Goal: Task Accomplishment & Management: Use online tool/utility

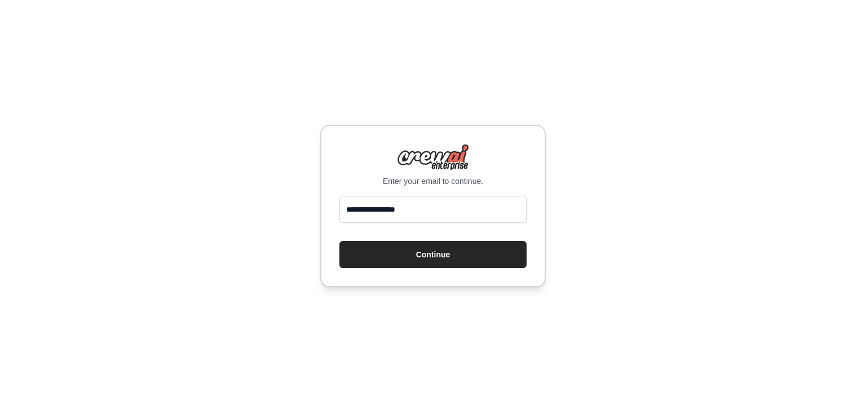
type input "**********"
click at [340, 241] on button "Continue" at bounding box center [433, 254] width 187 height 27
click at [440, 252] on button "Continue" at bounding box center [433, 254] width 187 height 27
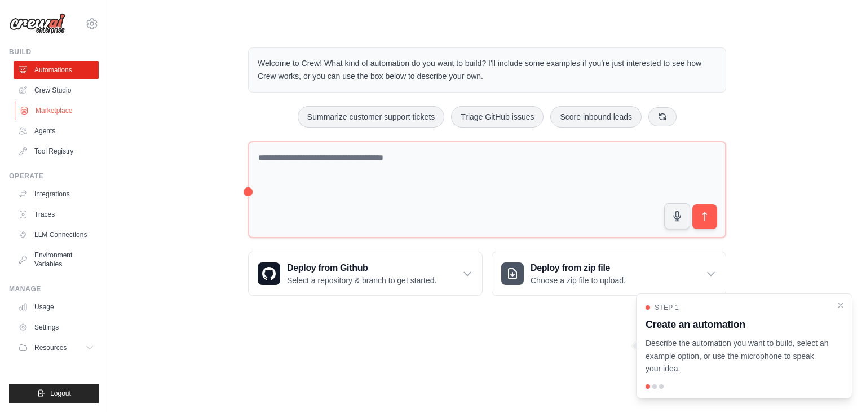
click at [46, 112] on link "Marketplace" at bounding box center [57, 111] width 85 height 18
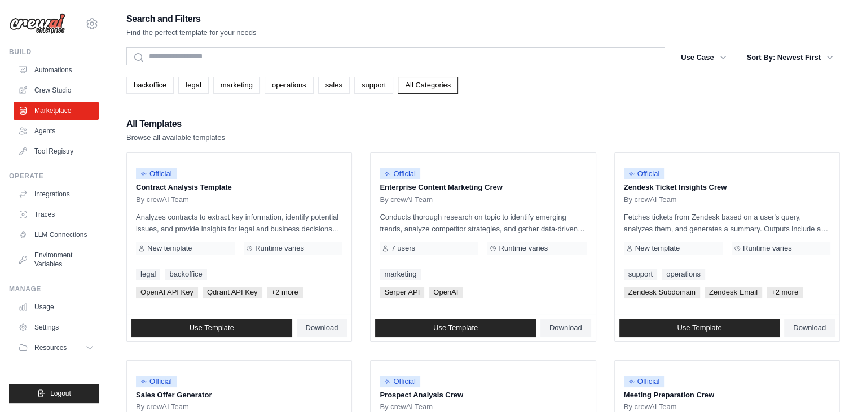
click at [47, 26] on img at bounding box center [37, 23] width 56 height 21
click at [68, 159] on link "Tool Registry" at bounding box center [57, 151] width 85 height 18
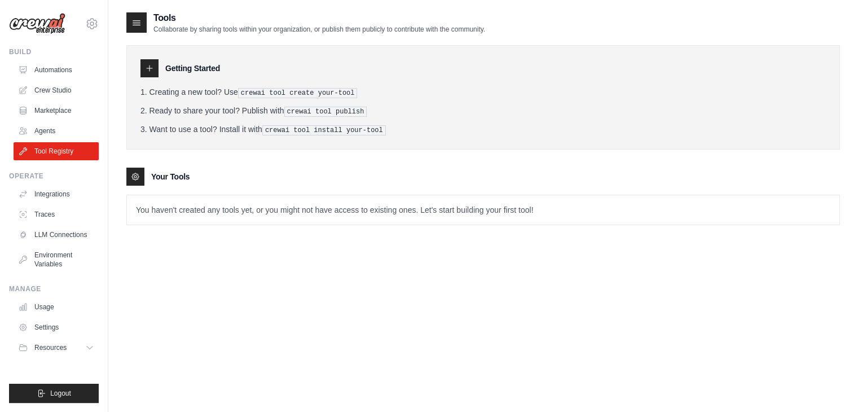
scroll to position [23, 0]
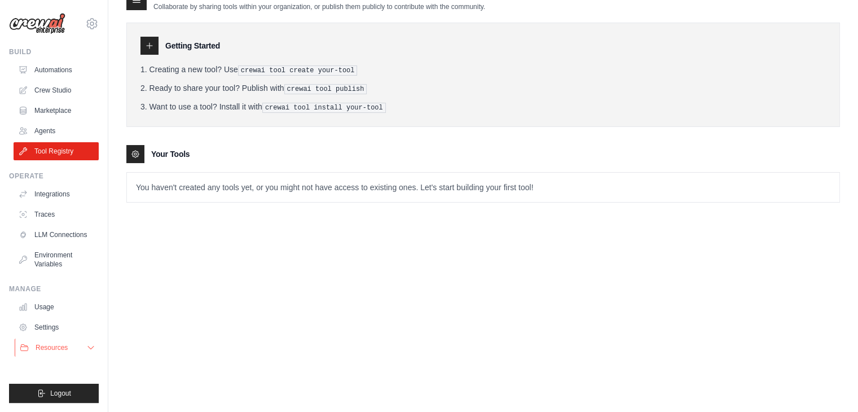
click at [95, 344] on icon at bounding box center [90, 347] width 9 height 9
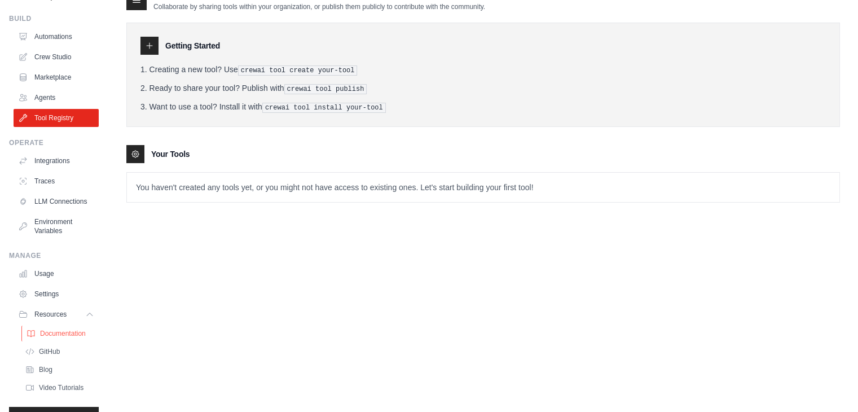
scroll to position [0, 0]
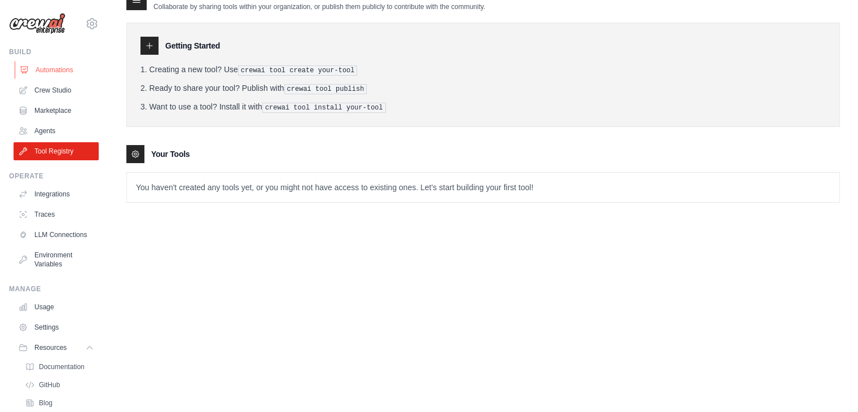
click at [46, 71] on link "Automations" at bounding box center [57, 70] width 85 height 18
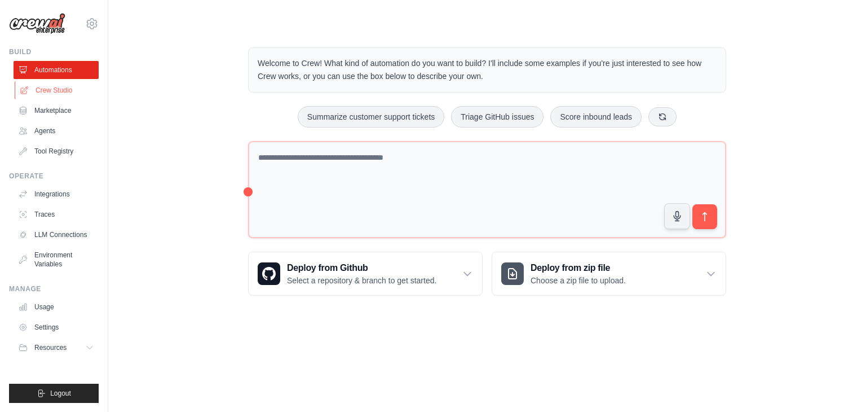
click at [55, 93] on link "Crew Studio" at bounding box center [57, 90] width 85 height 18
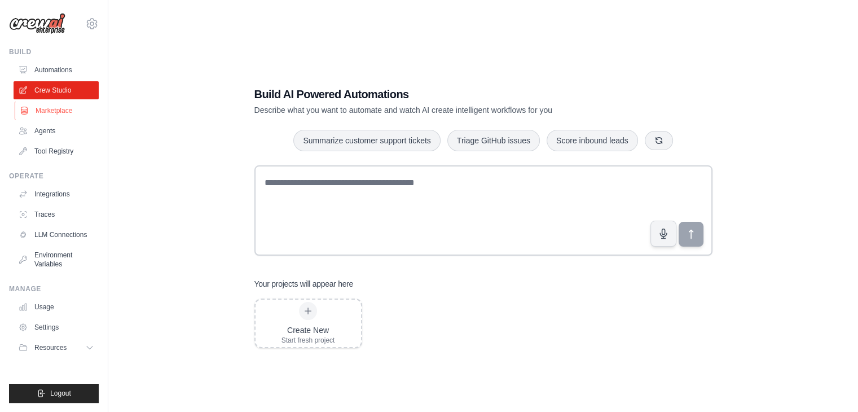
click at [61, 108] on link "Marketplace" at bounding box center [57, 111] width 85 height 18
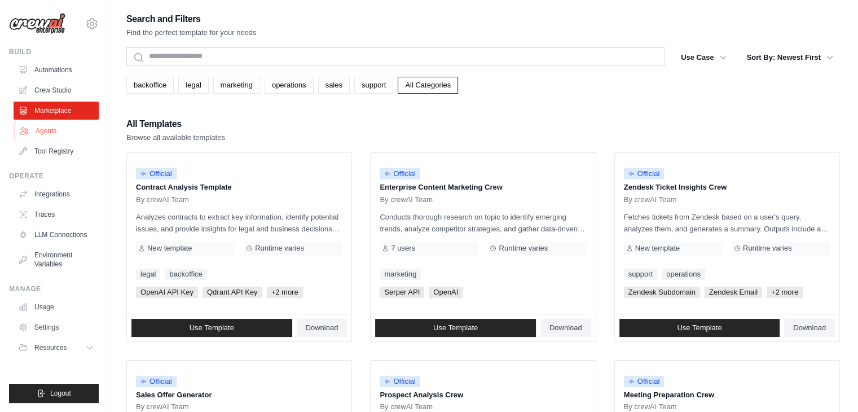
click at [52, 127] on link "Agents" at bounding box center [57, 131] width 85 height 18
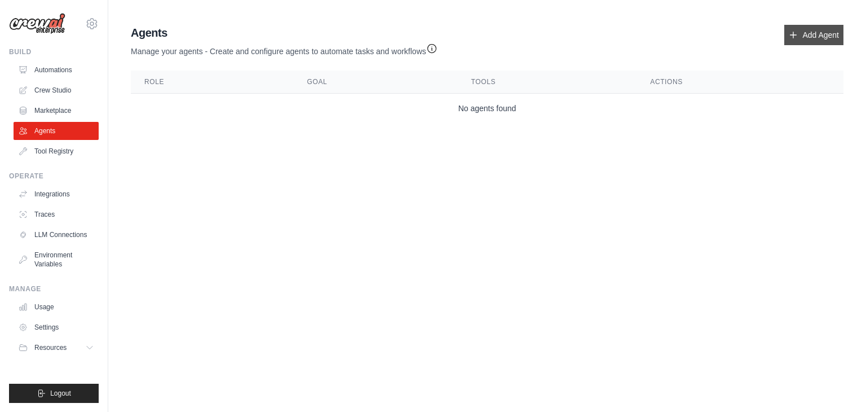
click at [827, 32] on link "Add Agent" at bounding box center [814, 35] width 59 height 20
click at [801, 37] on link "Add Agent" at bounding box center [814, 35] width 59 height 20
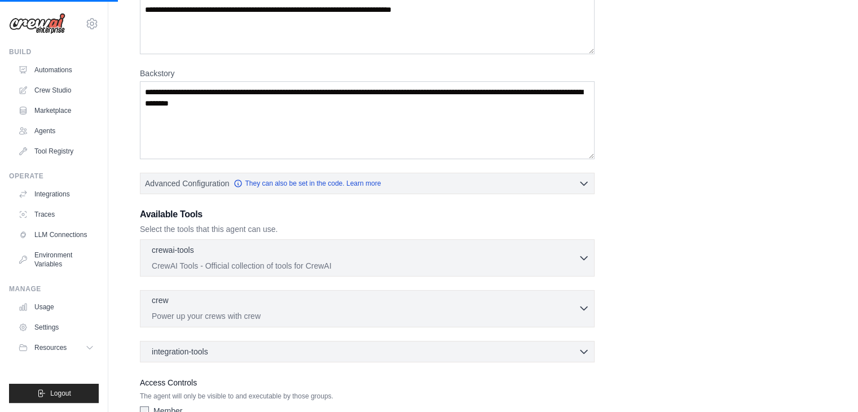
scroll to position [192, 0]
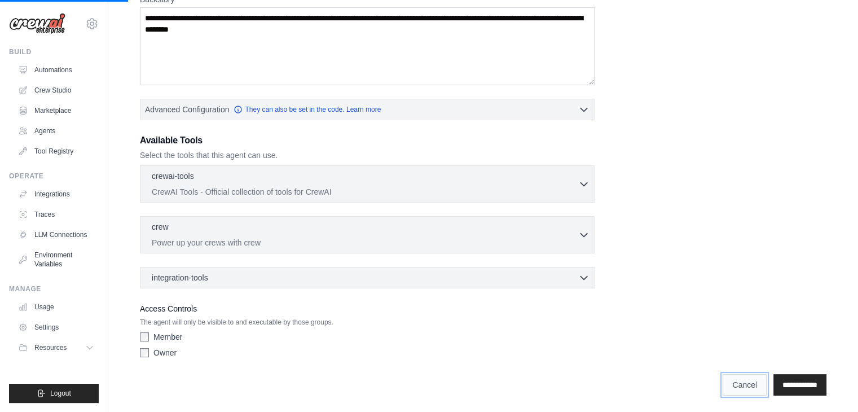
click at [724, 380] on link "Cancel" at bounding box center [745, 384] width 44 height 21
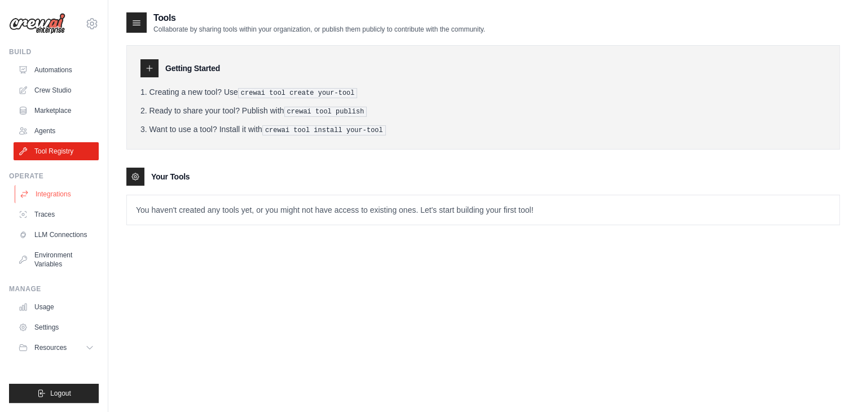
click at [61, 191] on link "Integrations" at bounding box center [57, 194] width 85 height 18
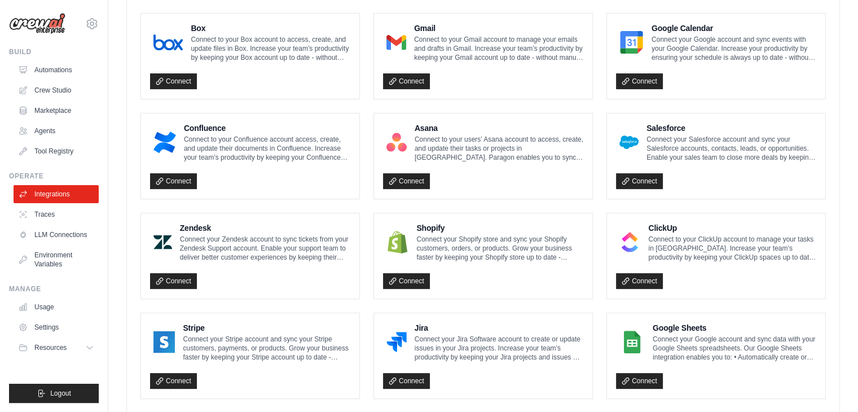
scroll to position [192, 0]
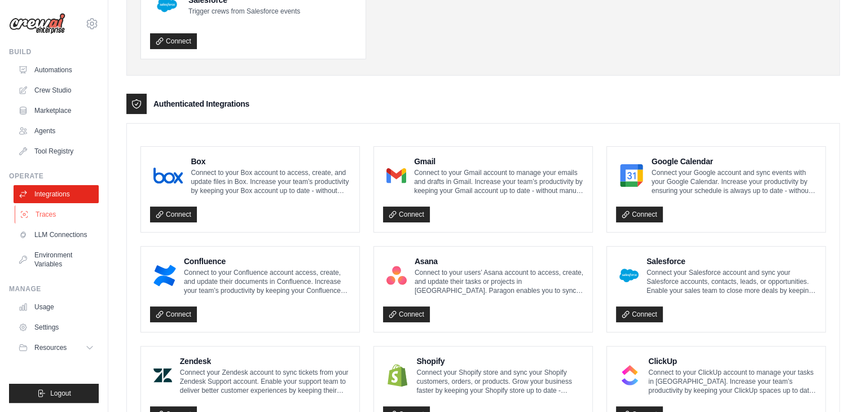
click at [54, 218] on link "Traces" at bounding box center [57, 214] width 85 height 18
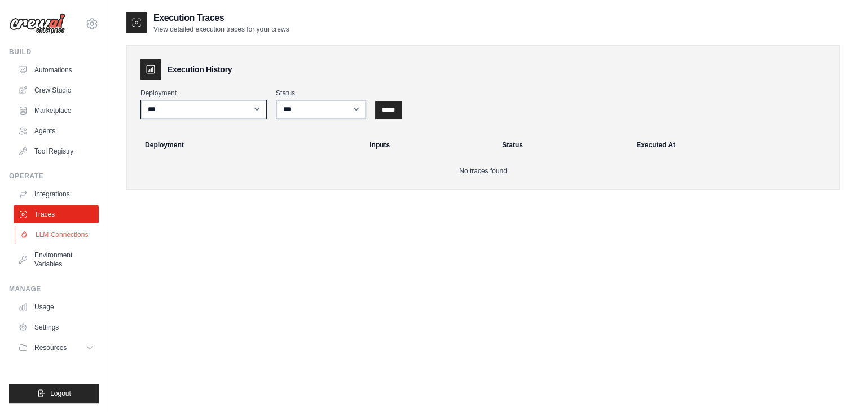
click at [59, 237] on link "LLM Connections" at bounding box center [57, 235] width 85 height 18
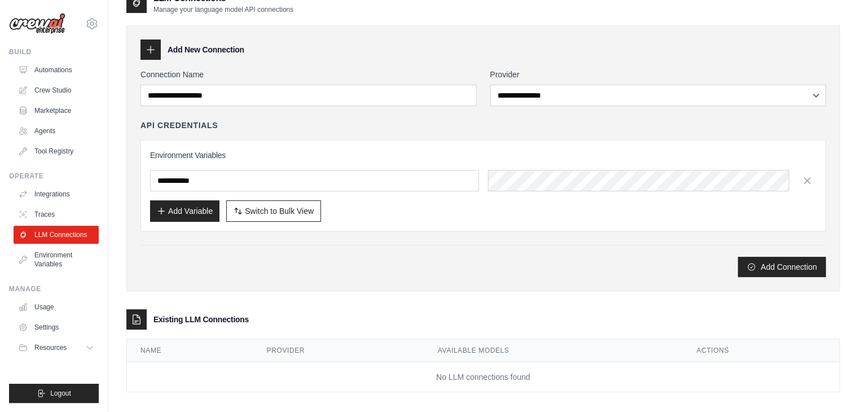
scroll to position [28, 0]
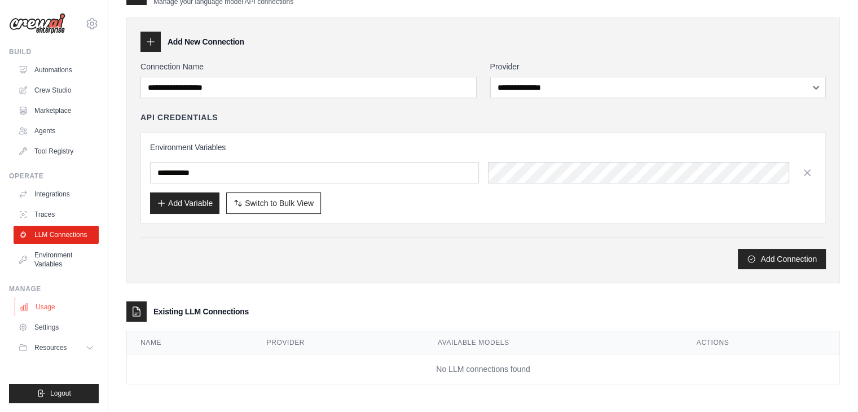
click at [33, 305] on link "Usage" at bounding box center [57, 307] width 85 height 18
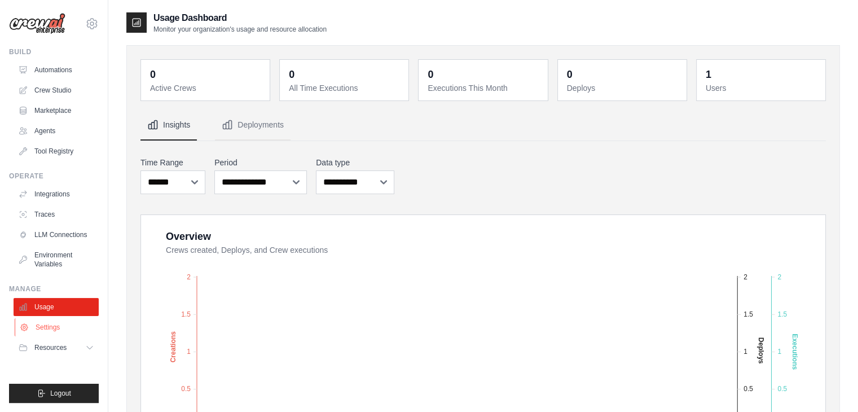
click at [58, 324] on link "Settings" at bounding box center [57, 327] width 85 height 18
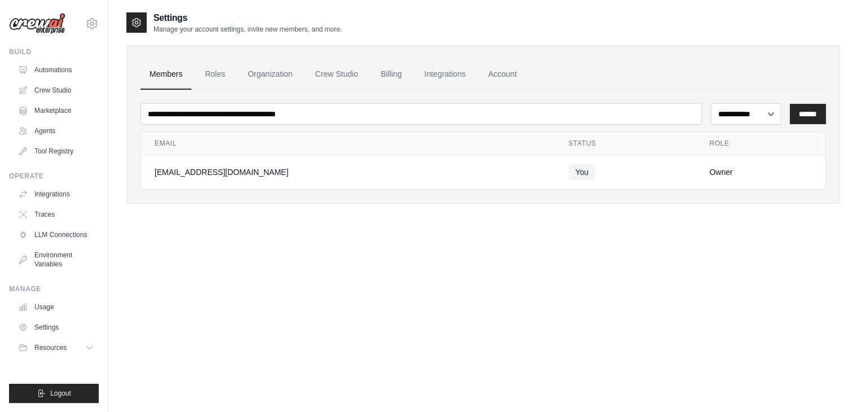
click at [85, 23] on div "mhadi11@yahoo.com Settings" at bounding box center [54, 18] width 90 height 36
click at [90, 23] on icon at bounding box center [92, 24] width 14 height 14
click at [41, 27] on img at bounding box center [37, 23] width 56 height 21
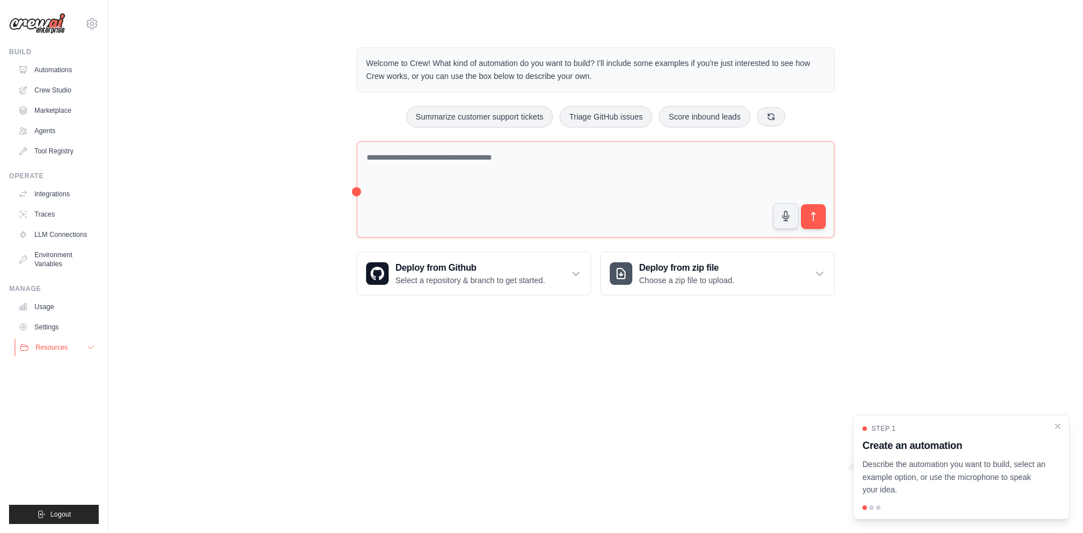
click at [60, 356] on button "Resources" at bounding box center [57, 347] width 85 height 18
click at [49, 73] on link "Automations" at bounding box center [57, 70] width 85 height 18
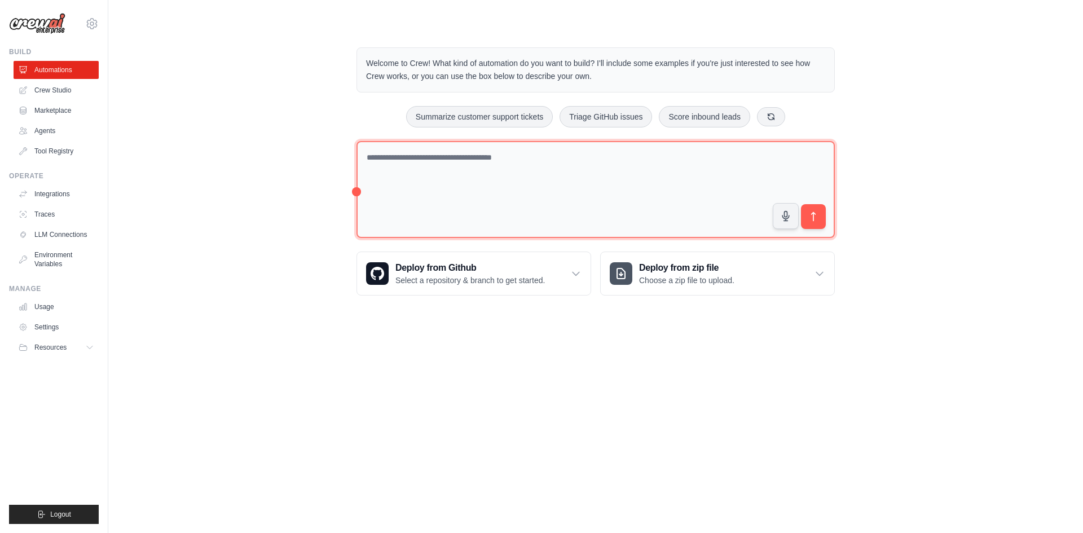
click at [530, 162] on textarea at bounding box center [595, 190] width 478 height 98
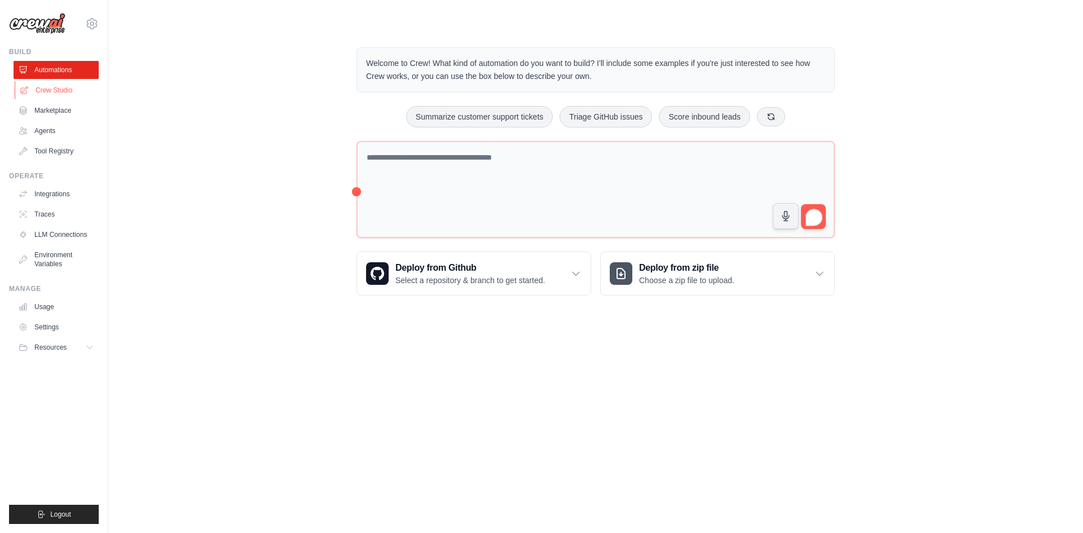
click at [44, 94] on link "Crew Studio" at bounding box center [57, 90] width 85 height 18
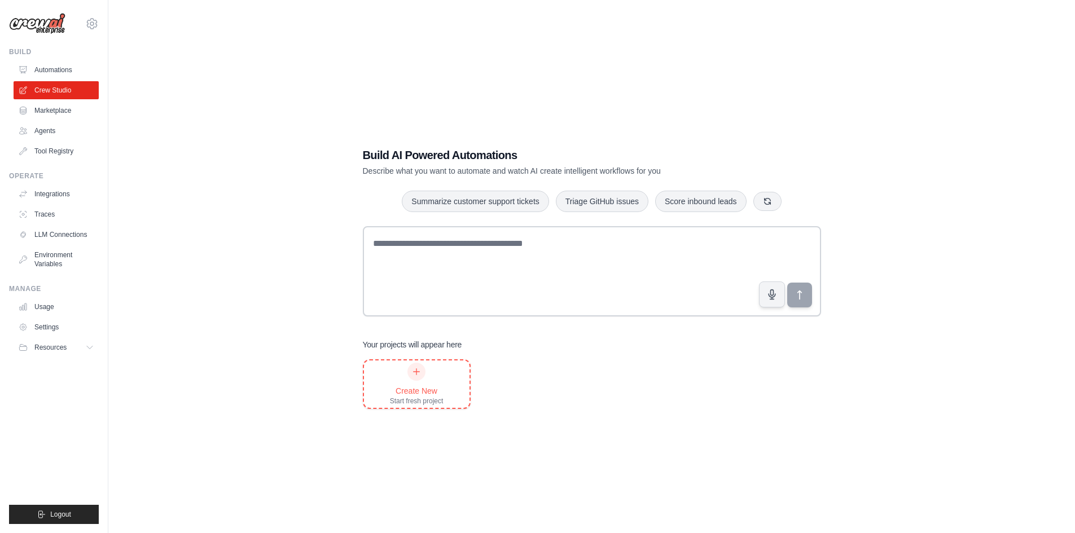
click at [421, 398] on div "Start fresh project" at bounding box center [417, 401] width 54 height 9
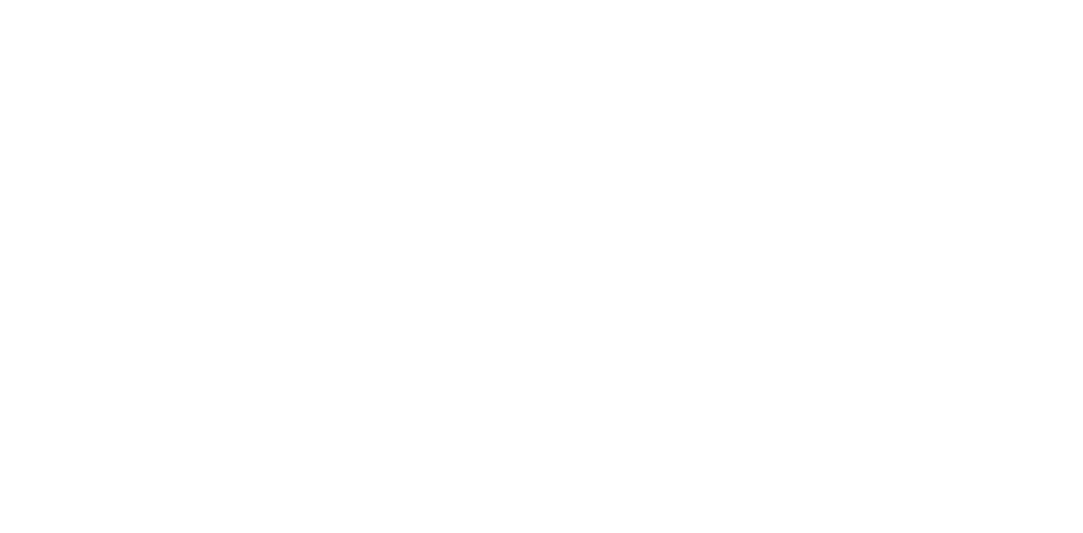
click at [403, 0] on html at bounding box center [541, 0] width 1083 height 0
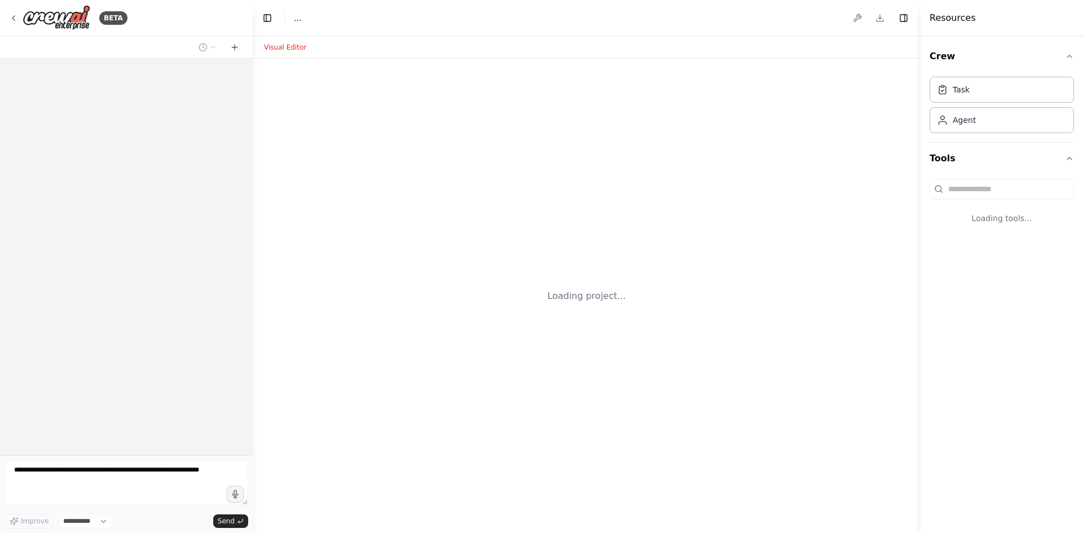
select select "****"
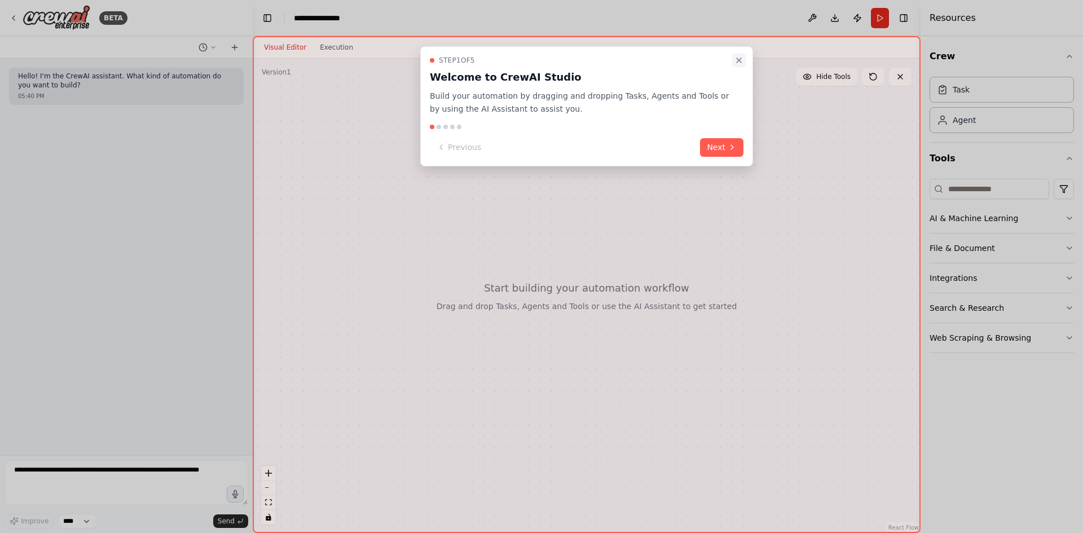
click at [743, 56] on icon "Close walkthrough" at bounding box center [738, 60] width 9 height 9
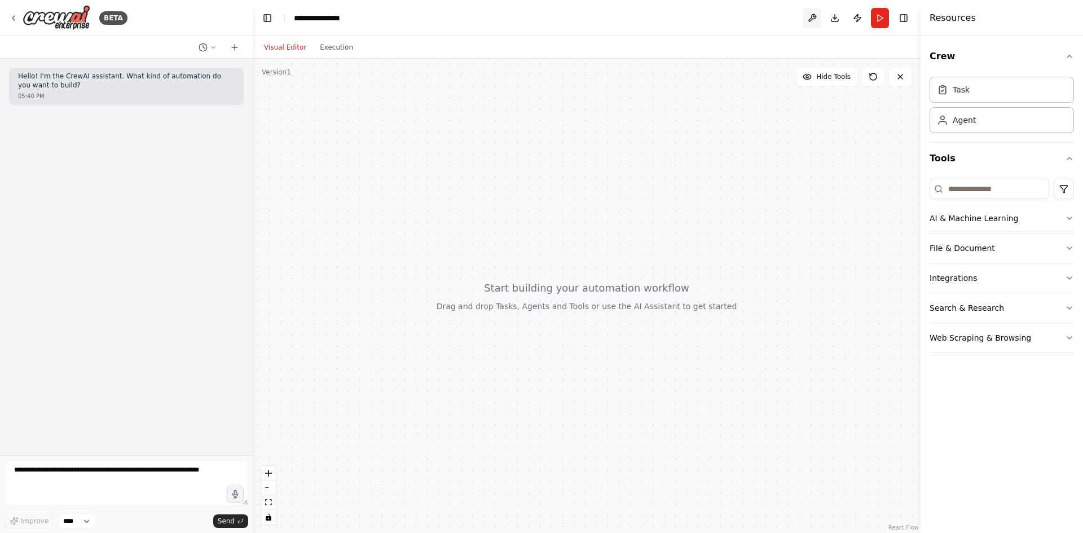
click at [813, 21] on button at bounding box center [812, 18] width 18 height 20
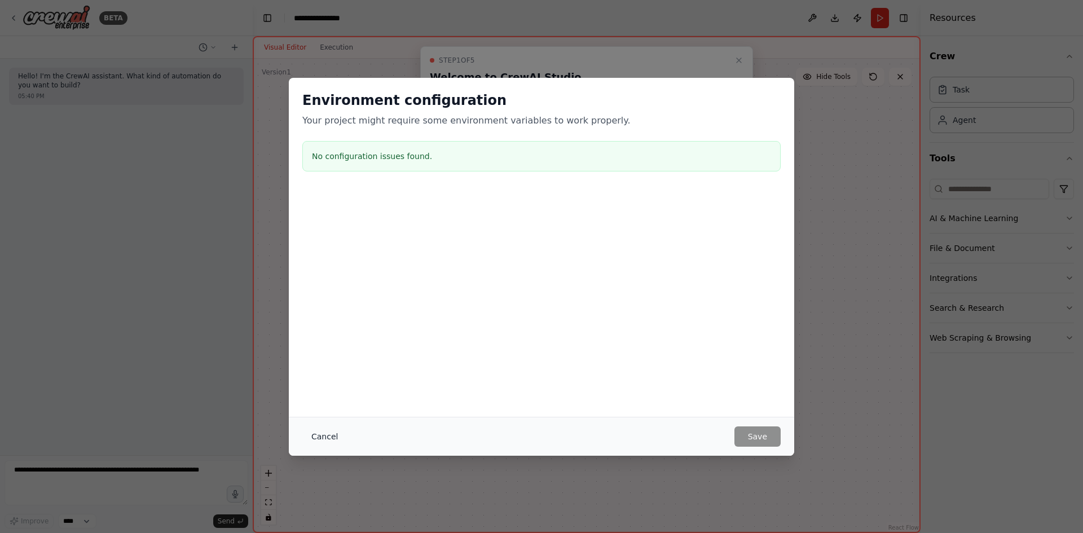
click at [303, 438] on button "Cancel" at bounding box center [324, 436] width 45 height 20
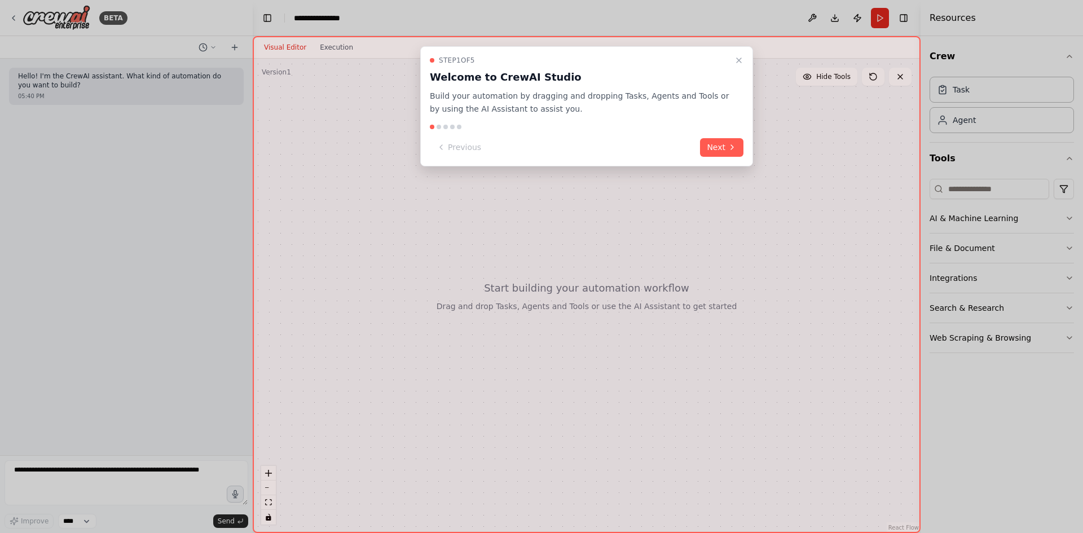
click at [749, 61] on div "Step 1 of 5 Welcome to CrewAI Studio Build your automation by dragging and drop…" at bounding box center [586, 106] width 333 height 120
click at [736, 61] on icon "Close walkthrough" at bounding box center [738, 60] width 9 height 9
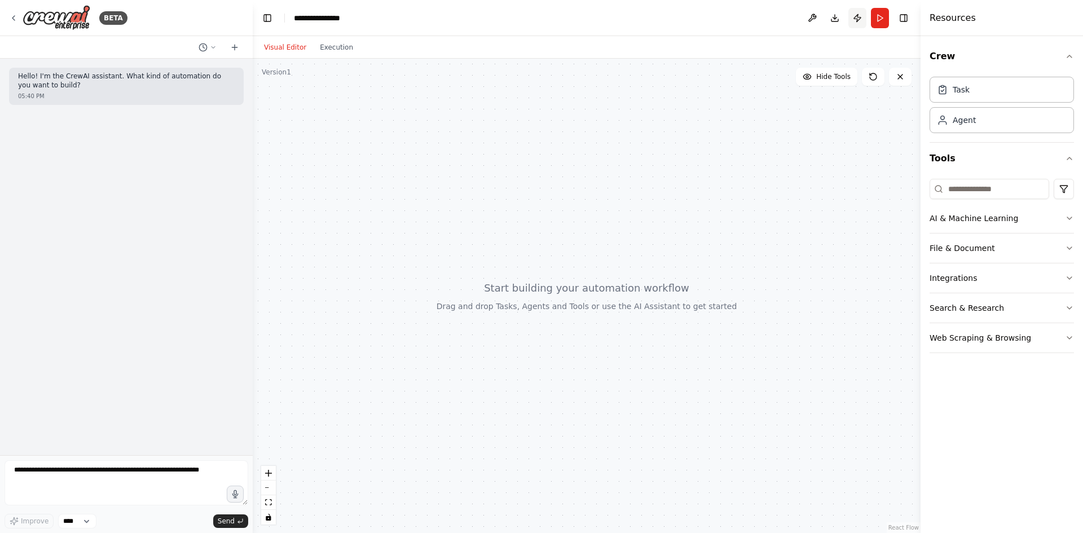
click at [856, 15] on button "Publish" at bounding box center [857, 18] width 18 height 20
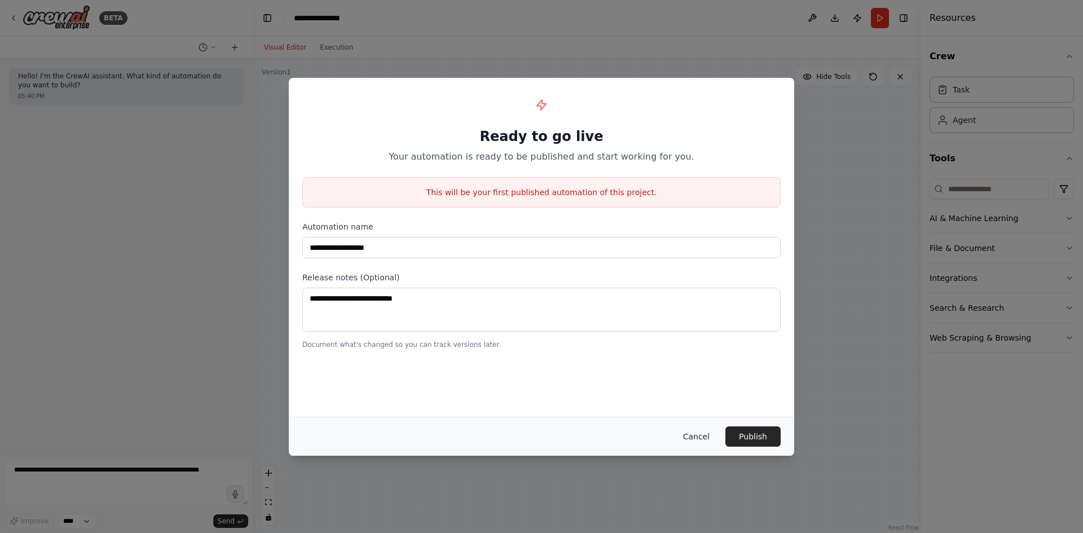
click at [696, 435] on button "Cancel" at bounding box center [696, 436] width 45 height 20
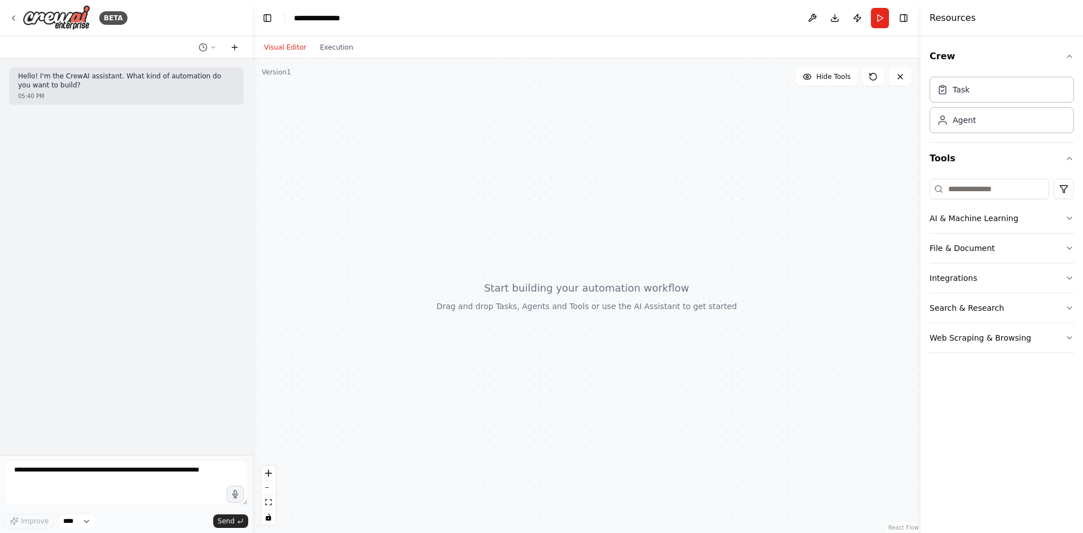
click at [239, 52] on button at bounding box center [235, 48] width 18 height 14
click at [212, 41] on button at bounding box center [207, 48] width 27 height 14
click at [582, 164] on div at bounding box center [587, 296] width 668 height 474
click at [218, 94] on button "Untitled Today 05:40 PM" at bounding box center [185, 89] width 134 height 18
click at [68, 525] on select "****" at bounding box center [77, 521] width 38 height 15
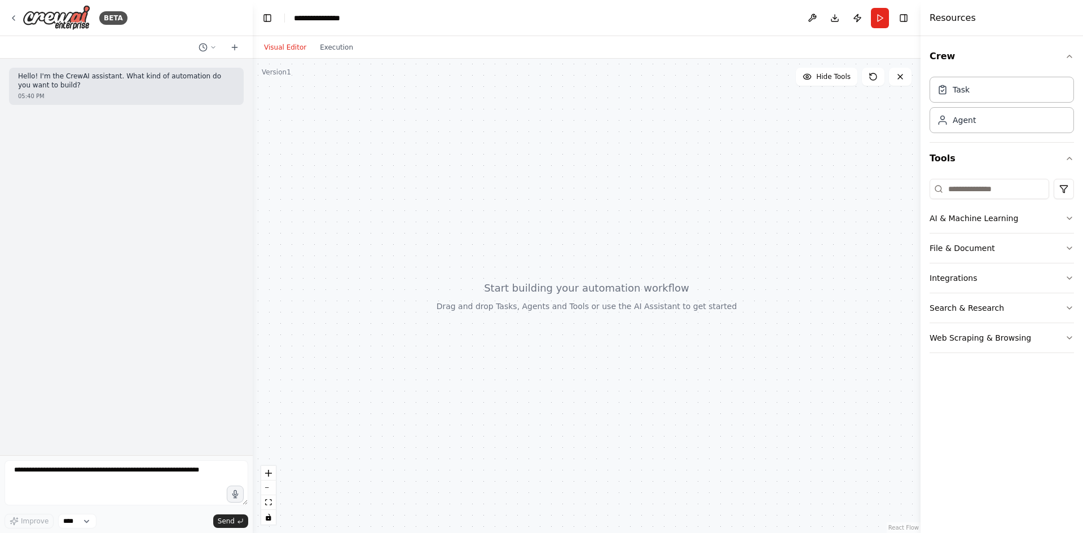
click at [589, 352] on div at bounding box center [587, 296] width 668 height 474
click at [1038, 217] on button "AI & Machine Learning" at bounding box center [1002, 218] width 144 height 29
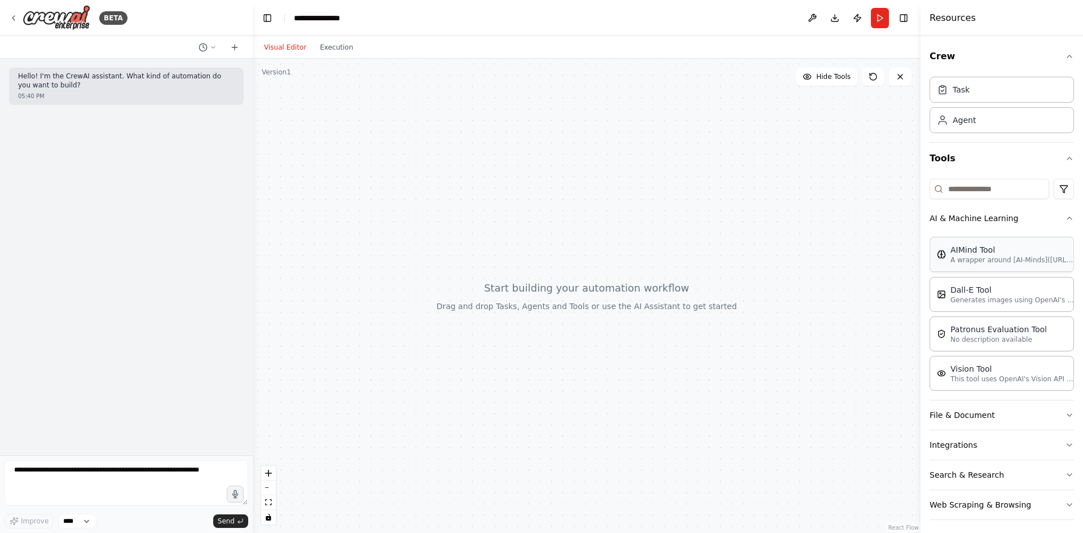
scroll to position [5, 0]
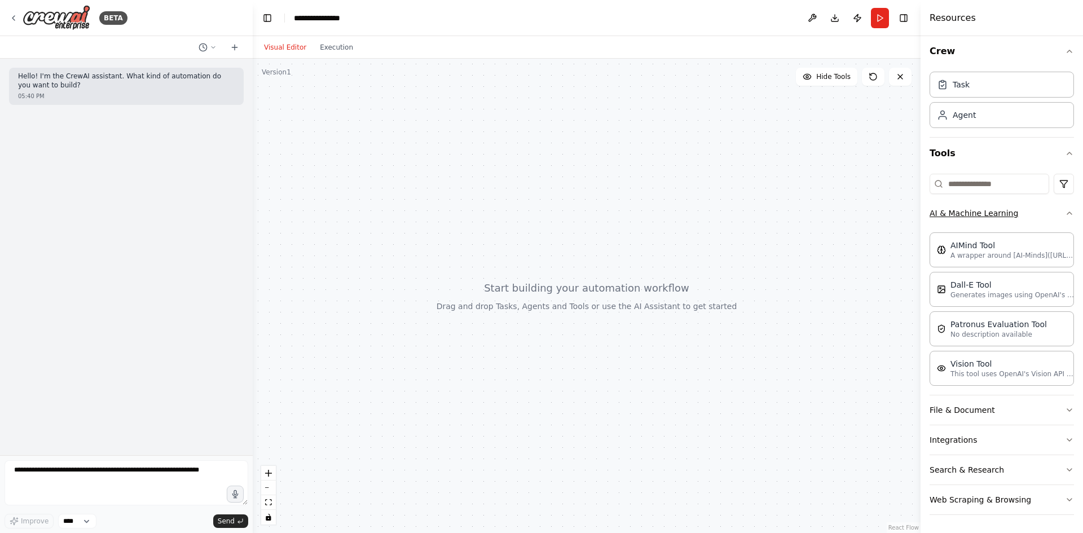
click at [1026, 221] on button "AI & Machine Learning" at bounding box center [1002, 213] width 144 height 29
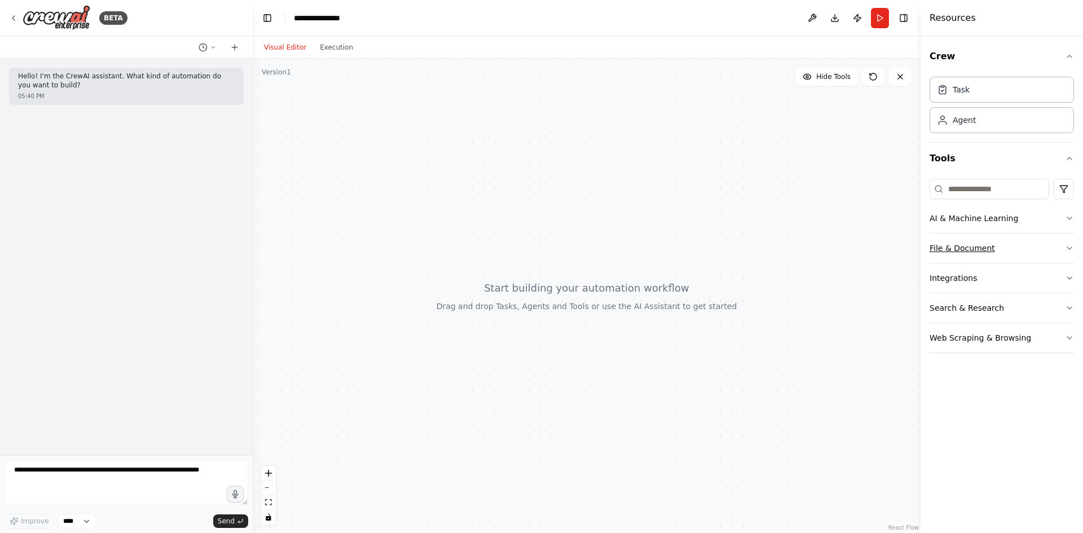
click at [1025, 259] on button "File & Document" at bounding box center [1002, 248] width 144 height 29
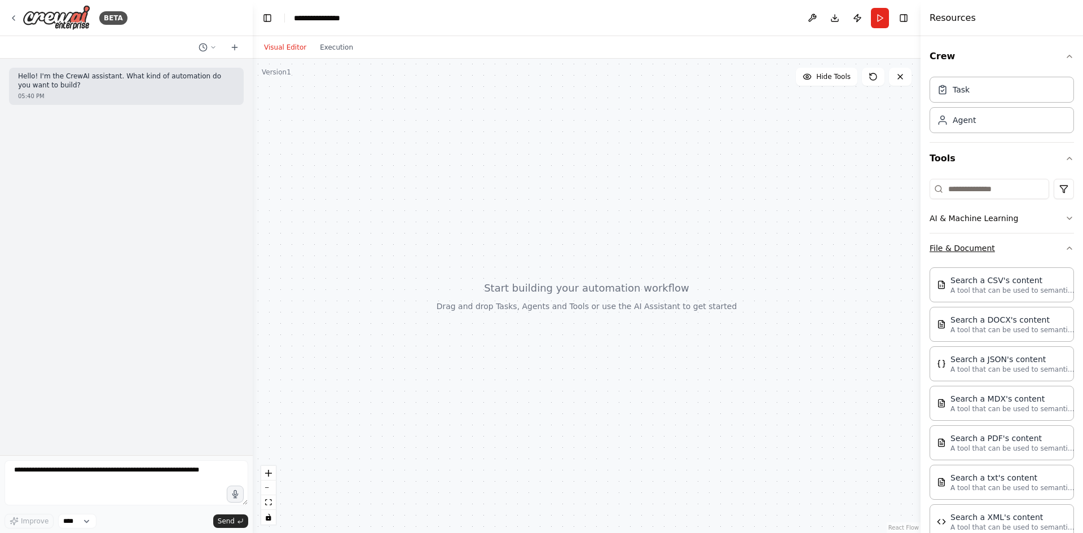
click at [1015, 248] on button "File & Document" at bounding box center [1002, 248] width 144 height 29
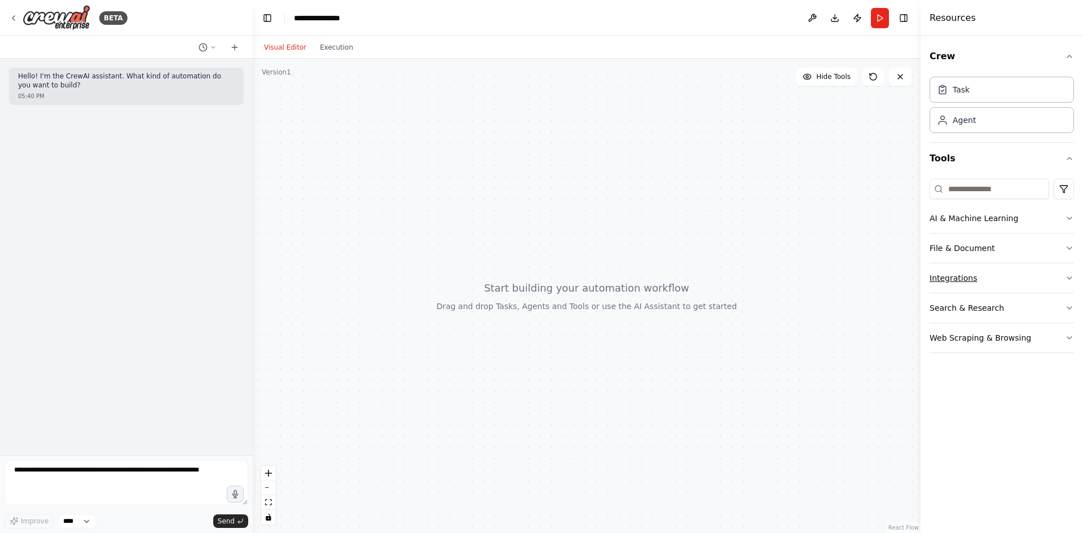
click at [1010, 284] on button "Integrations" at bounding box center [1002, 277] width 144 height 29
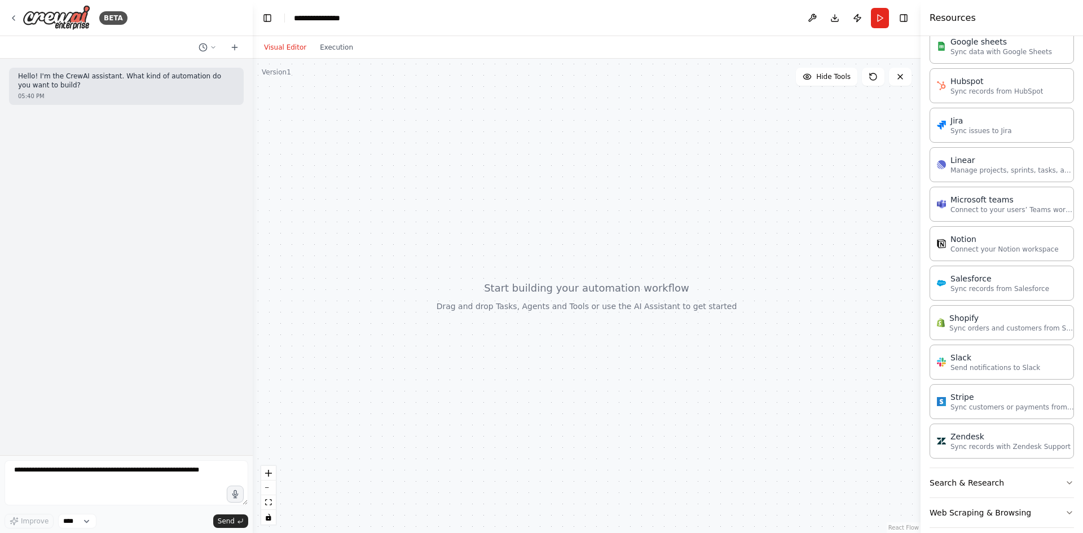
scroll to position [597, 0]
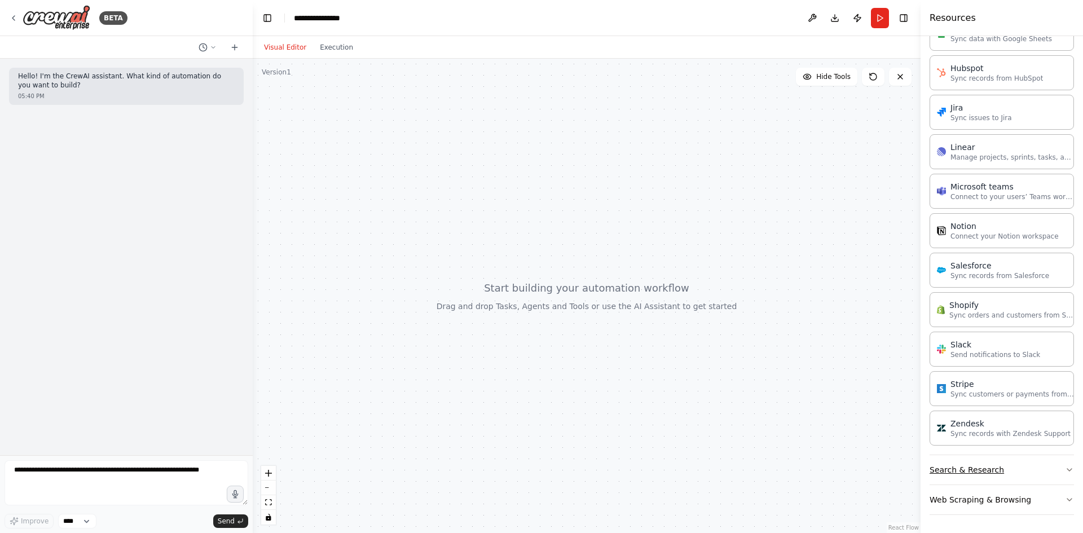
click at [1017, 478] on button "Search & Research" at bounding box center [1002, 469] width 144 height 29
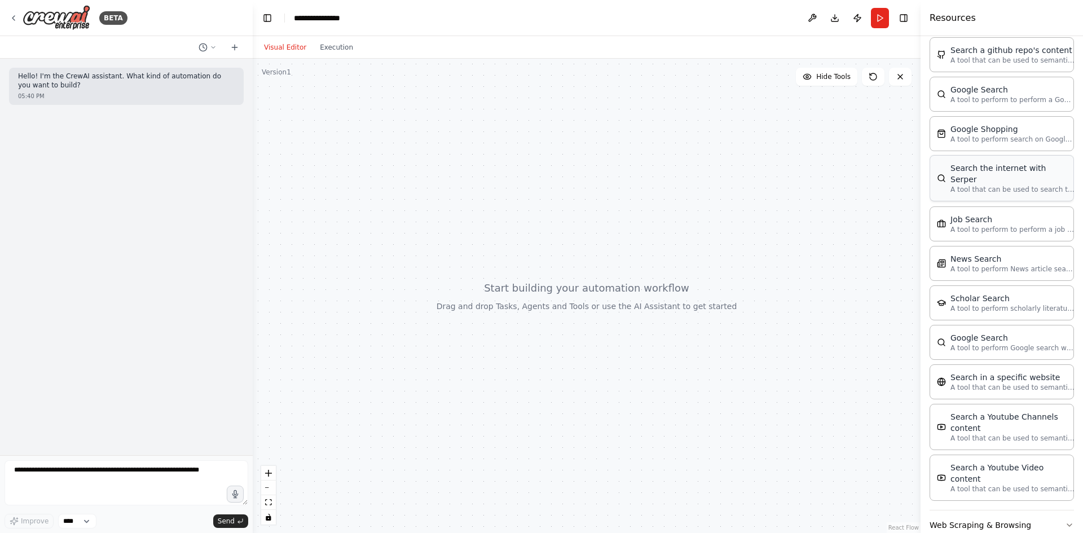
scroll to position [1170, 0]
click at [978, 508] on button "Web Scraping & Browsing" at bounding box center [1002, 522] width 144 height 29
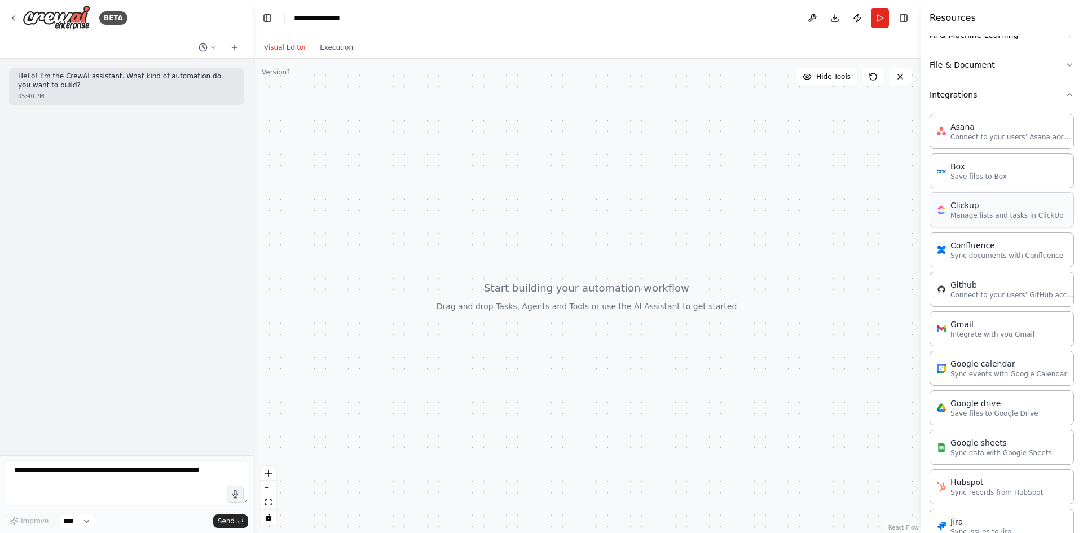
scroll to position [0, 0]
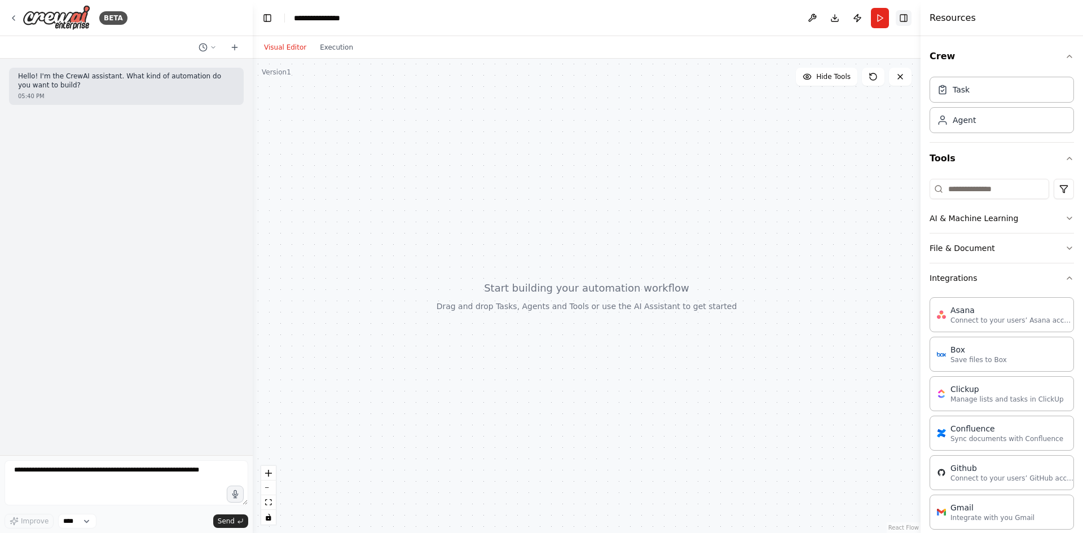
click at [901, 19] on button "Toggle Right Sidebar" at bounding box center [904, 18] width 16 height 16
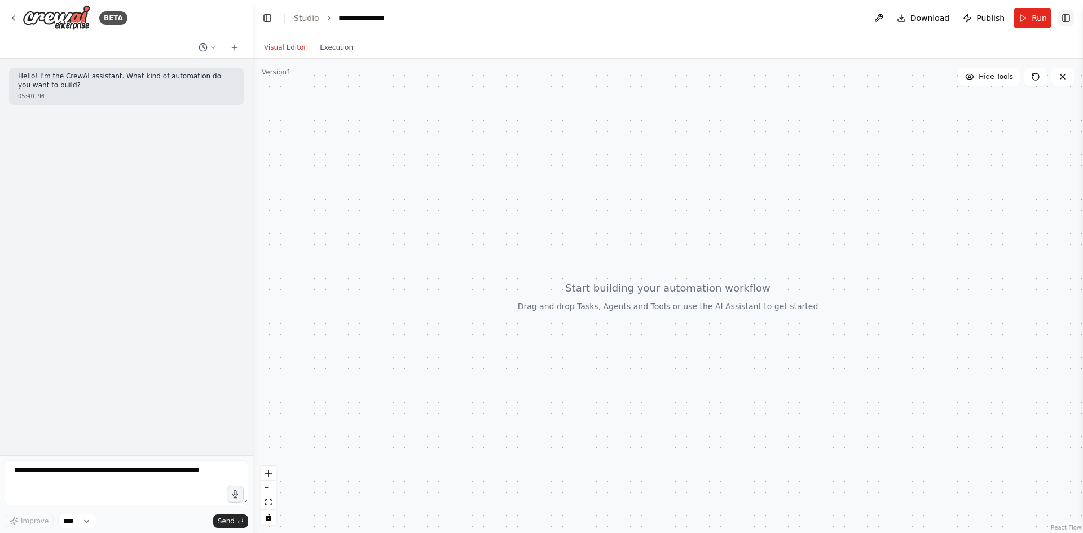
click at [1064, 19] on button "Toggle Right Sidebar" at bounding box center [1066, 18] width 16 height 16
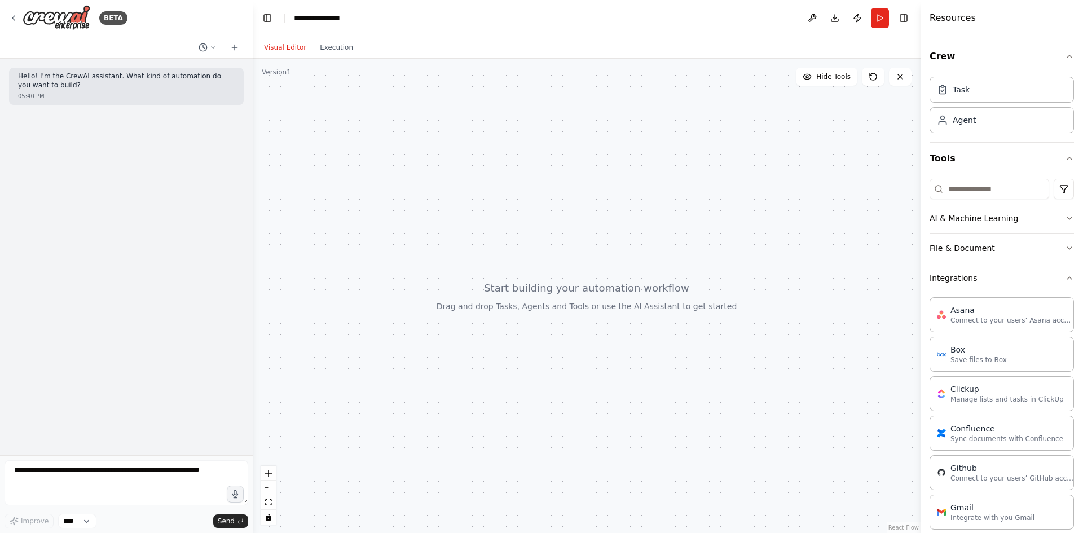
click at [1065, 162] on icon "button" at bounding box center [1069, 158] width 9 height 9
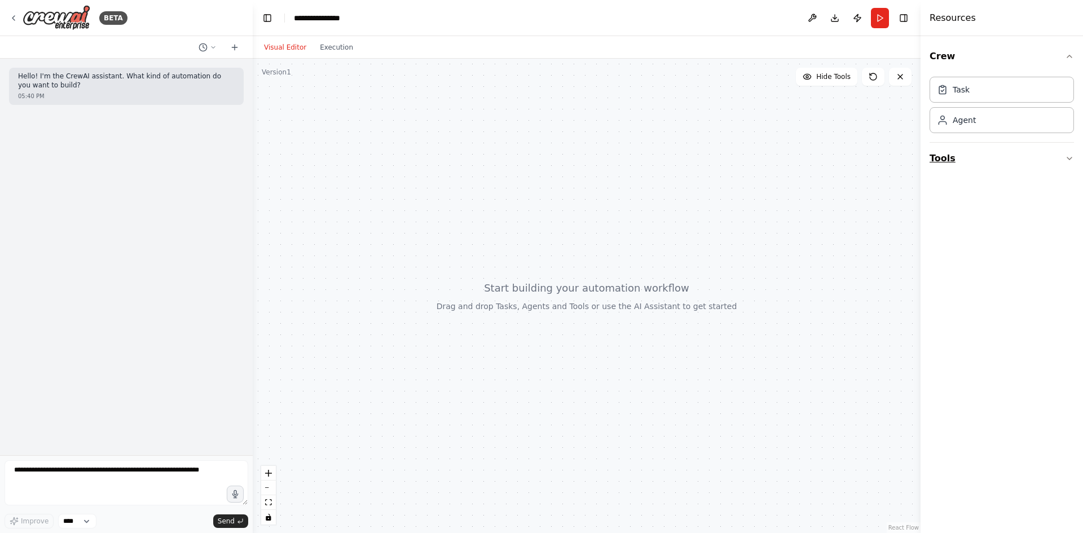
click at [1059, 162] on button "Tools" at bounding box center [1002, 159] width 144 height 32
click at [1067, 56] on icon "button" at bounding box center [1069, 56] width 9 height 9
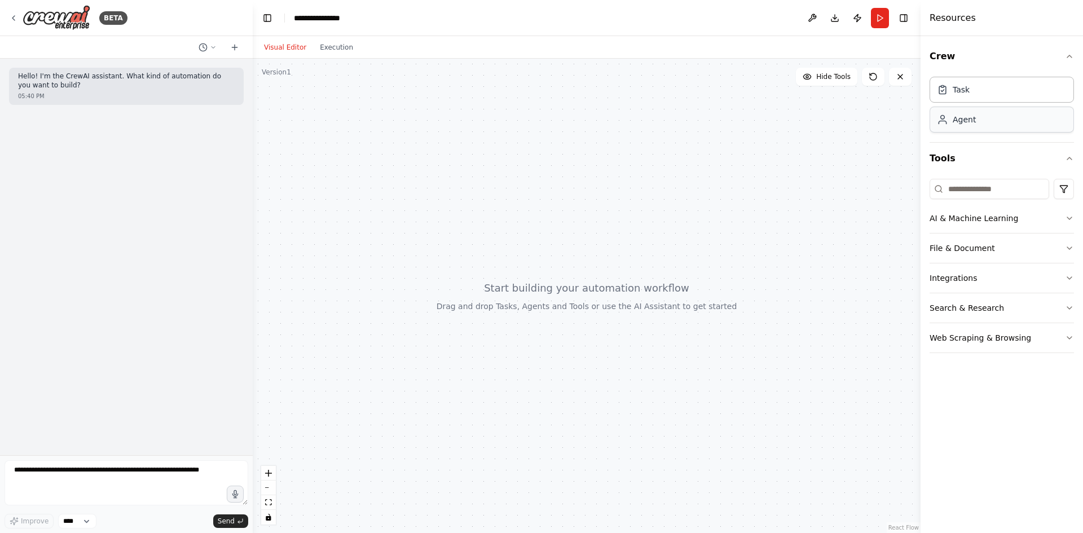
click at [990, 119] on div "Agent" at bounding box center [1002, 120] width 144 height 26
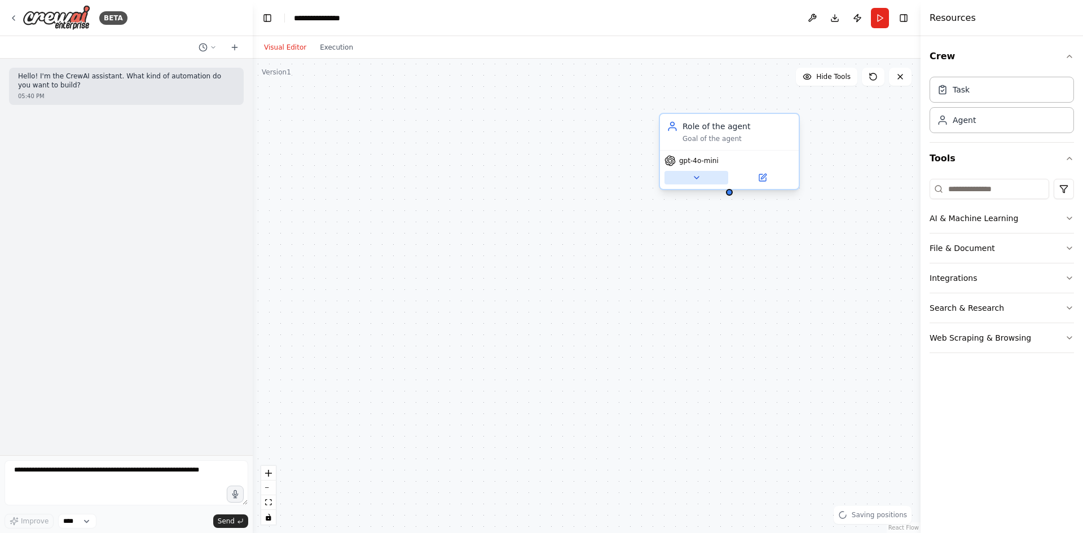
click at [701, 182] on button at bounding box center [696, 178] width 64 height 14
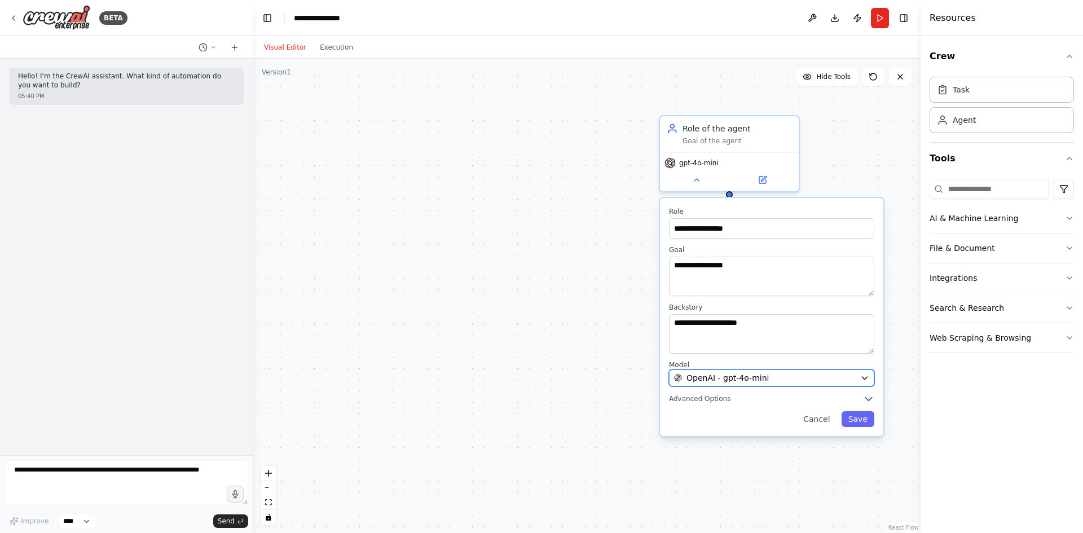
click at [793, 380] on div "OpenAI - gpt-4o-mini" at bounding box center [765, 377] width 182 height 11
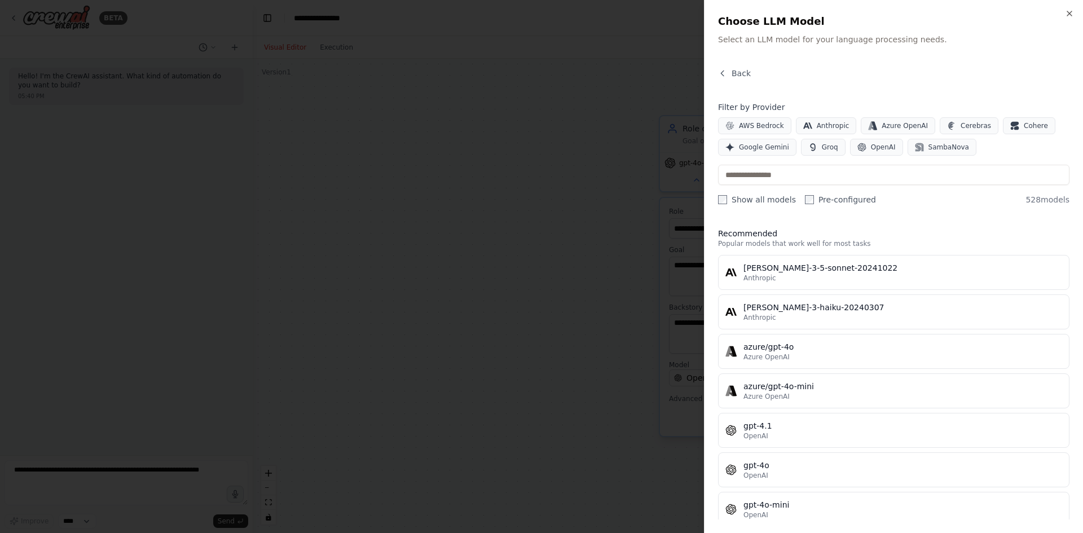
click at [805, 205] on label "Pre-configured" at bounding box center [840, 199] width 71 height 11
click at [809, 150] on icon "button" at bounding box center [812, 147] width 9 height 9
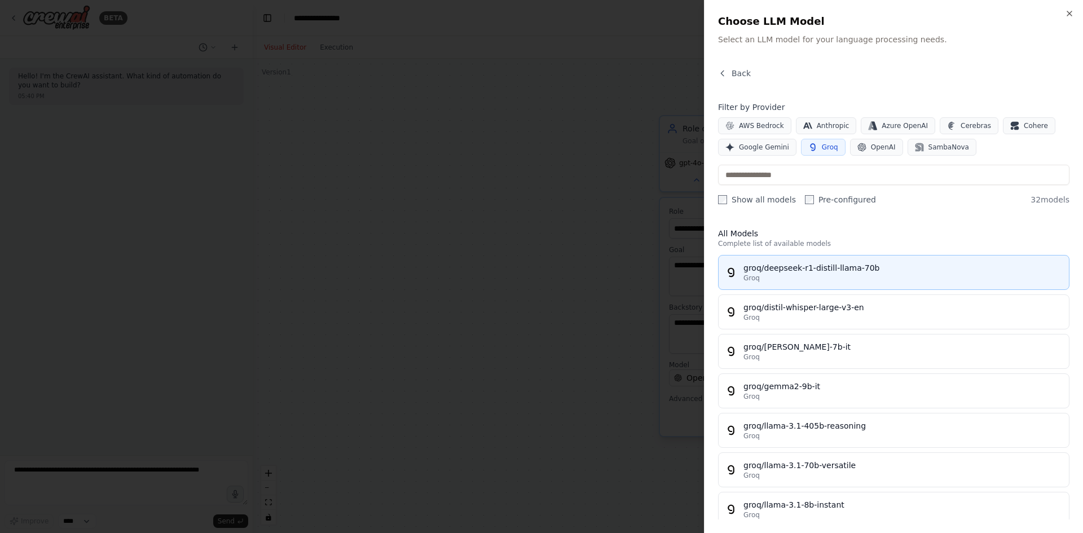
click at [851, 271] on div "groq/deepseek-r1-distill-llama-70b" at bounding box center [902, 267] width 319 height 11
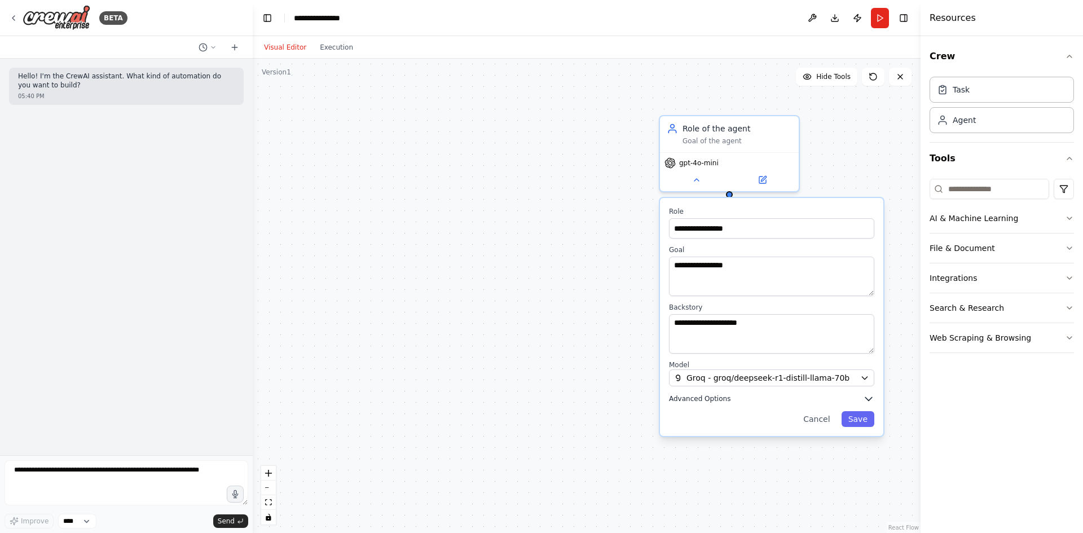
click at [714, 398] on span "Advanced Options" at bounding box center [699, 398] width 61 height 9
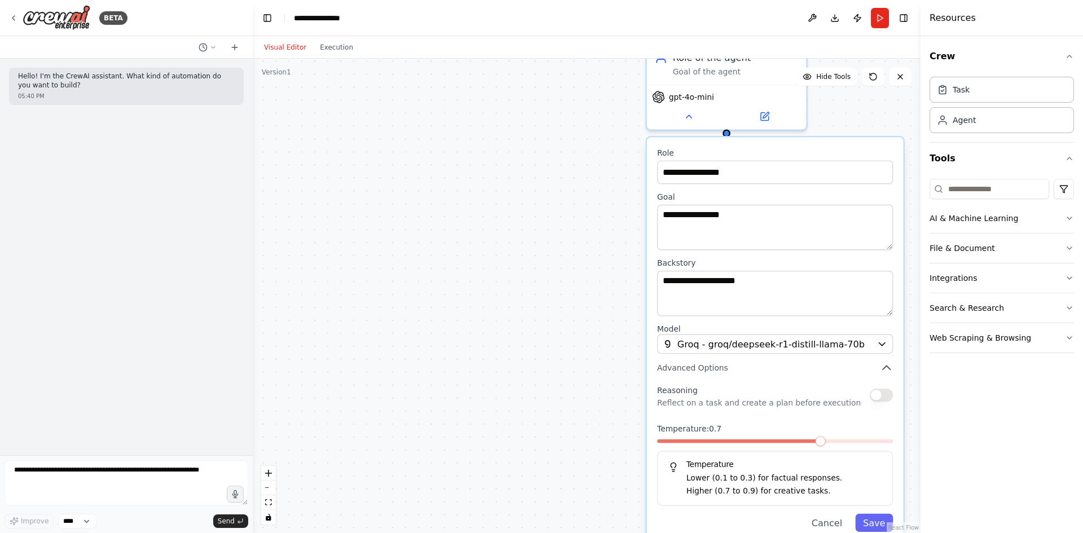
drag, startPoint x: 610, startPoint y: 423, endPoint x: 630, endPoint y: 322, distance: 103.4
click at [613, 357] on div "**********" at bounding box center [587, 296] width 668 height 474
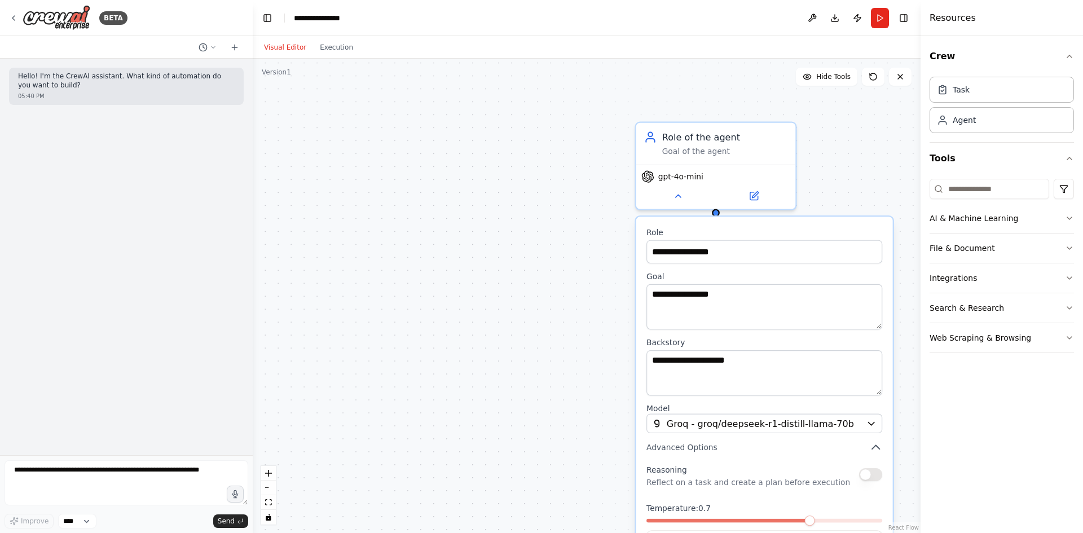
drag, startPoint x: 593, startPoint y: 218, endPoint x: 564, endPoint y: 328, distance: 113.8
click at [564, 328] on div "**********" at bounding box center [587, 296] width 668 height 474
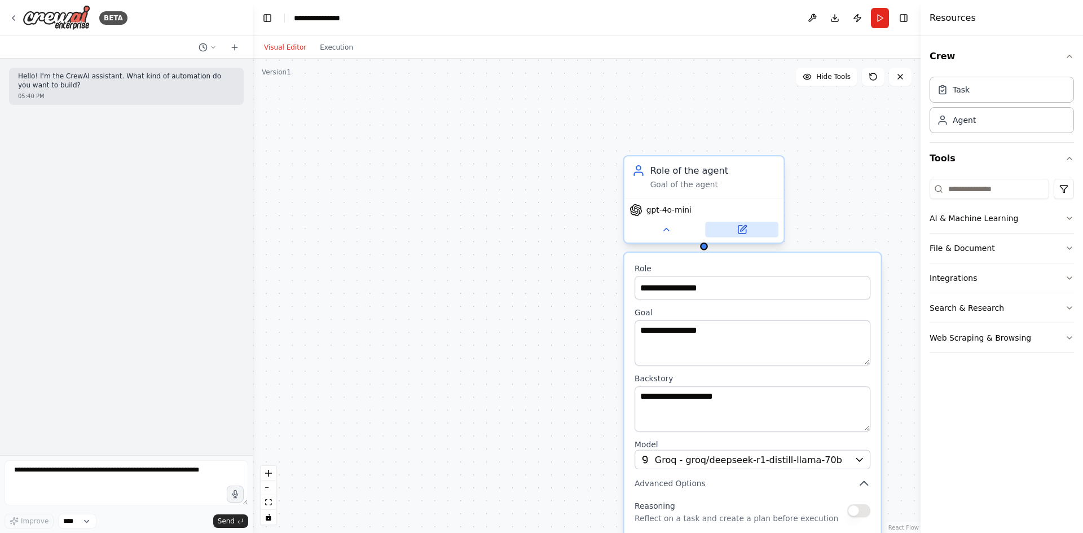
click at [739, 234] on icon at bounding box center [742, 230] width 10 height 10
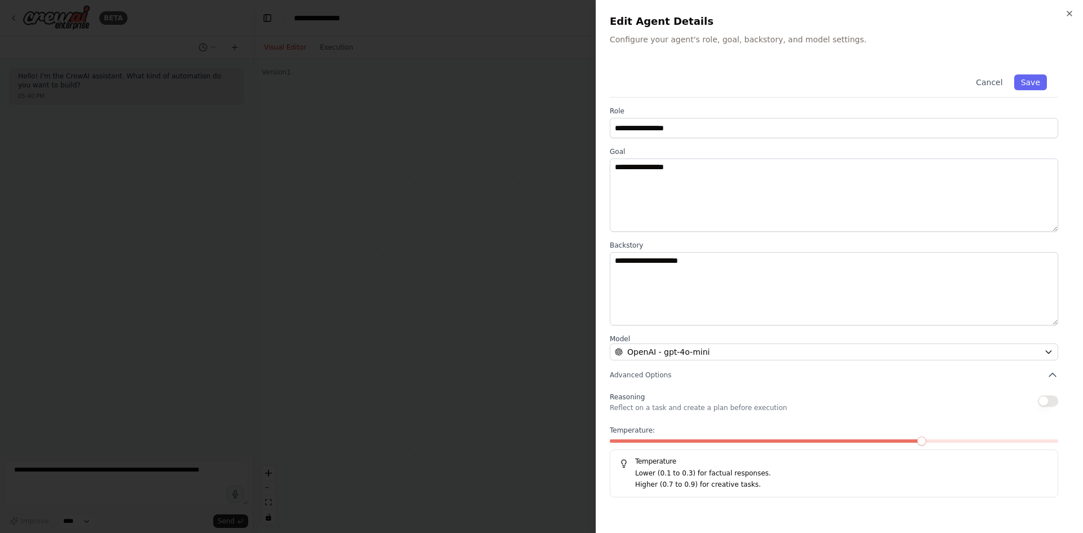
click at [457, 312] on div at bounding box center [541, 266] width 1083 height 533
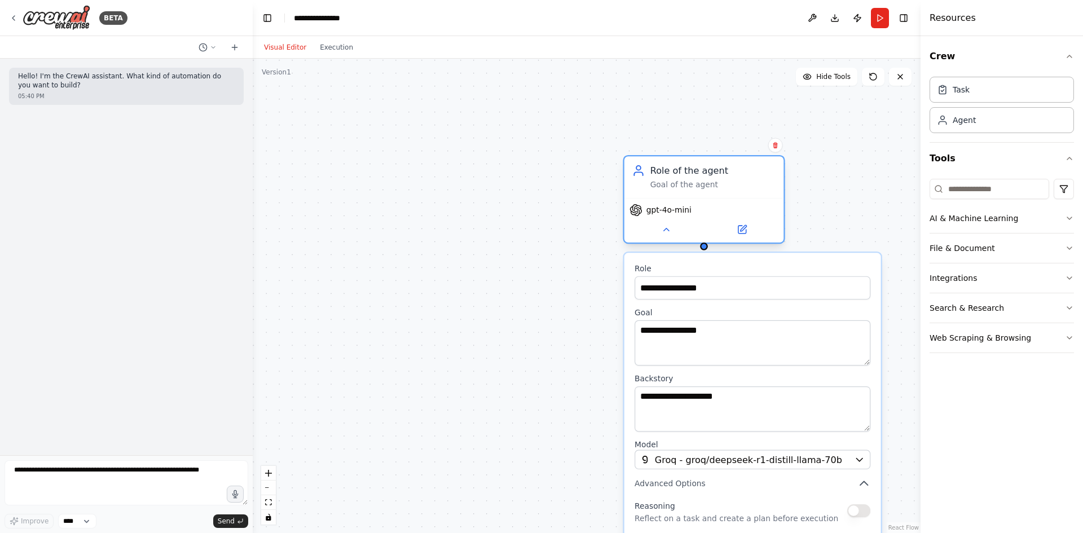
click at [739, 180] on div "Goal of the agent" at bounding box center [713, 185] width 126 height 10
click at [777, 148] on icon at bounding box center [775, 145] width 7 height 7
click at [755, 142] on button "Confirm" at bounding box center [743, 146] width 40 height 14
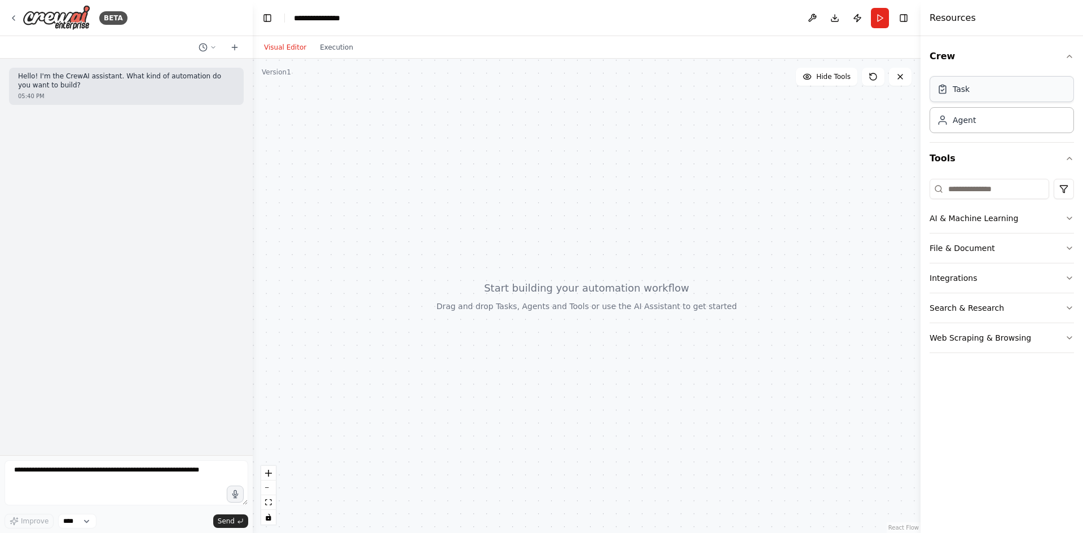
click at [992, 94] on div "Task" at bounding box center [1002, 89] width 144 height 26
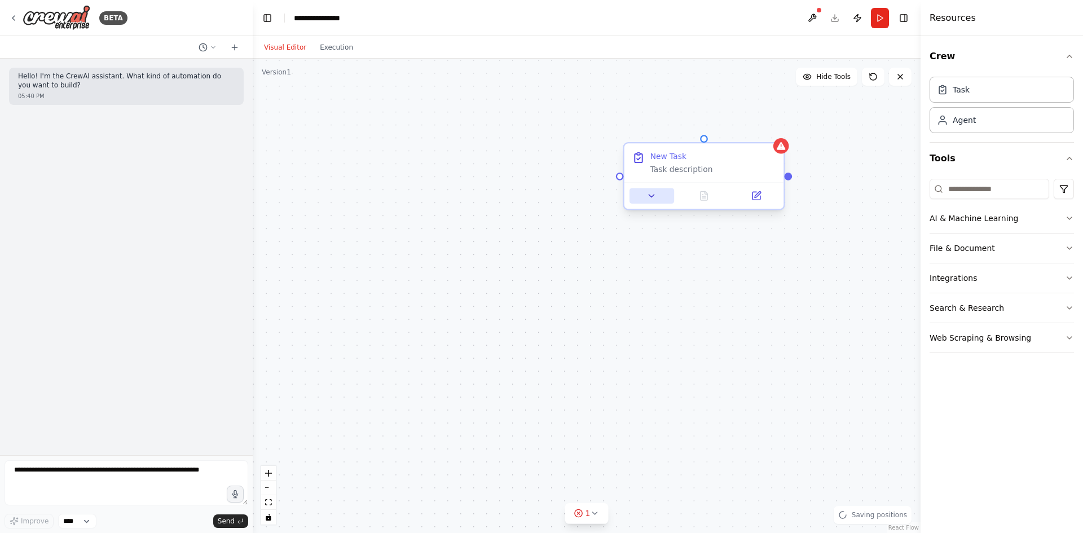
click at [649, 201] on icon at bounding box center [651, 196] width 10 height 10
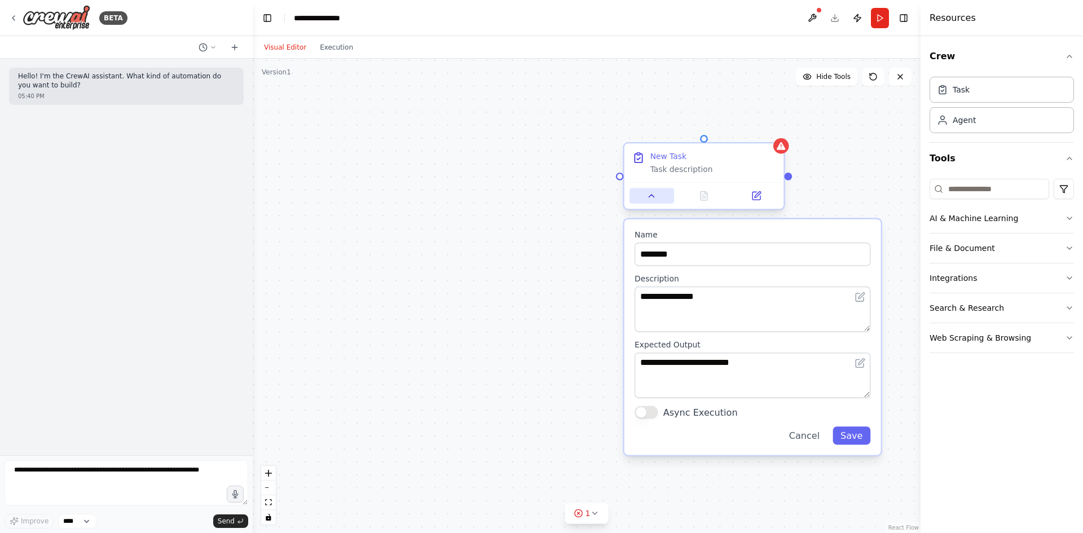
click at [649, 201] on icon at bounding box center [651, 196] width 10 height 10
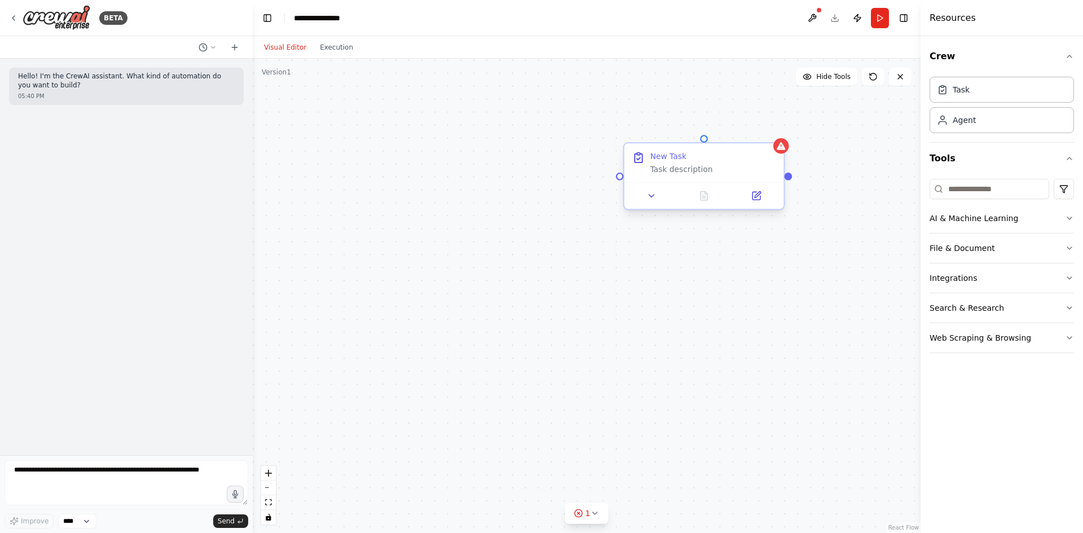
click at [716, 162] on div "New Task Task description" at bounding box center [713, 162] width 126 height 23
click at [780, 137] on button at bounding box center [775, 133] width 15 height 15
click at [752, 130] on button "Confirm" at bounding box center [743, 134] width 40 height 14
